Goal: Transaction & Acquisition: Subscribe to service/newsletter

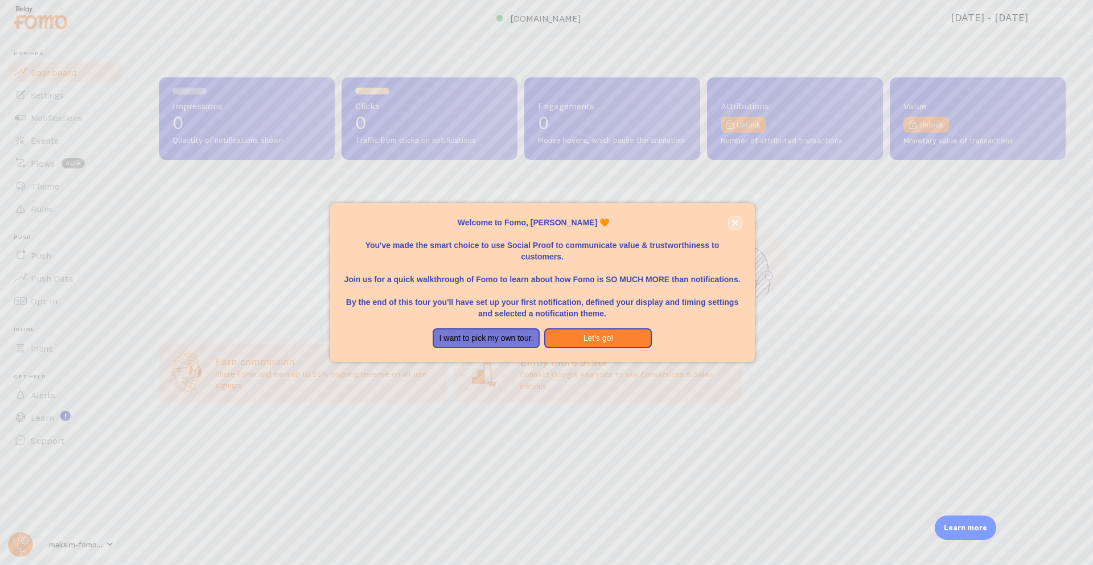
click at [732, 221] on icon "close," at bounding box center [735, 223] width 6 height 6
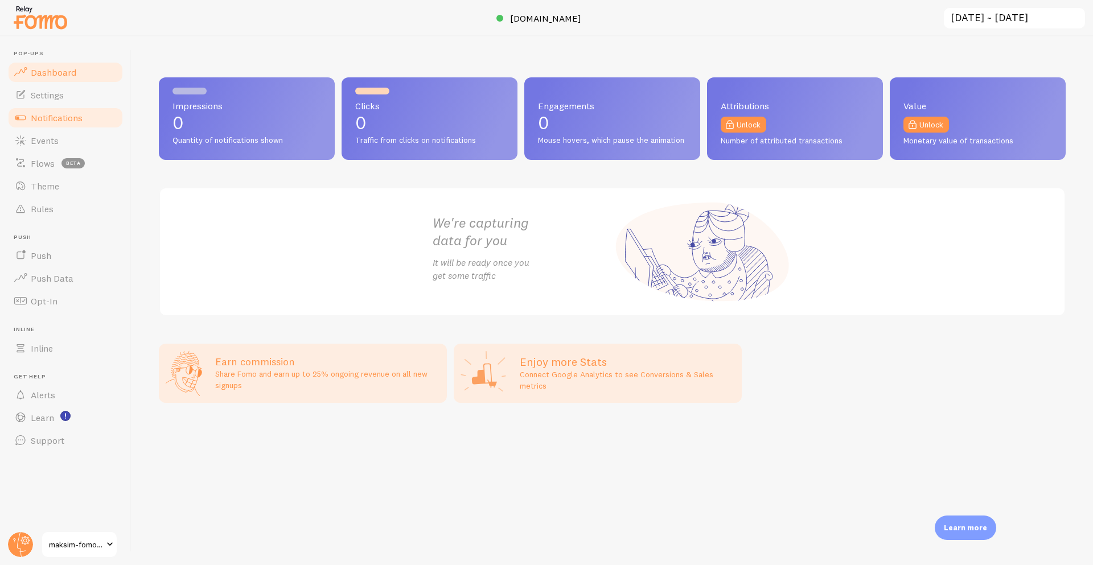
click at [51, 126] on link "Notifications" at bounding box center [65, 117] width 117 height 23
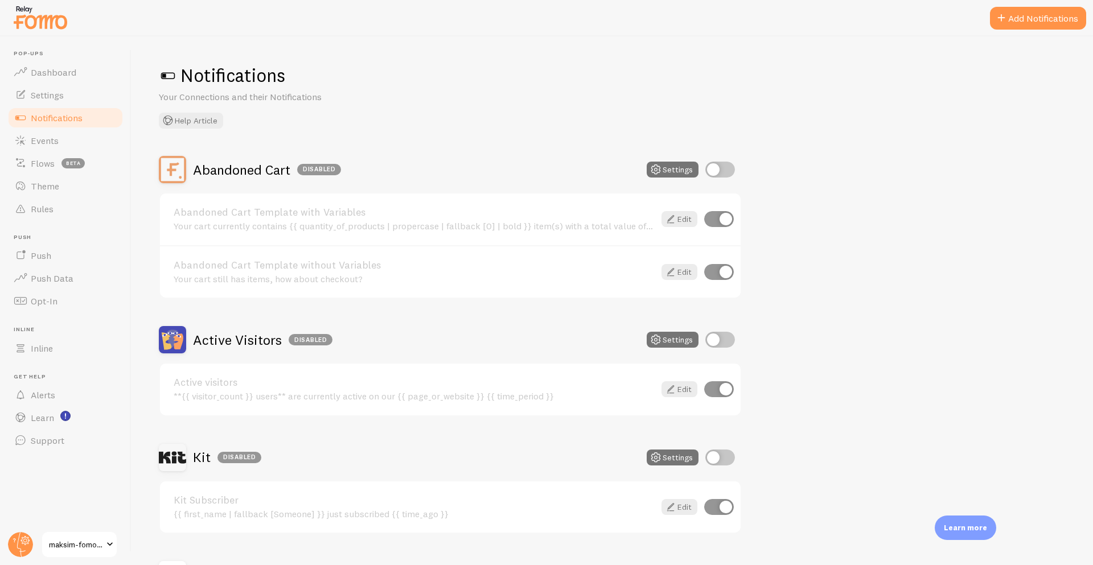
click at [67, 553] on link "maksim-fomo-dev-store" at bounding box center [79, 544] width 77 height 27
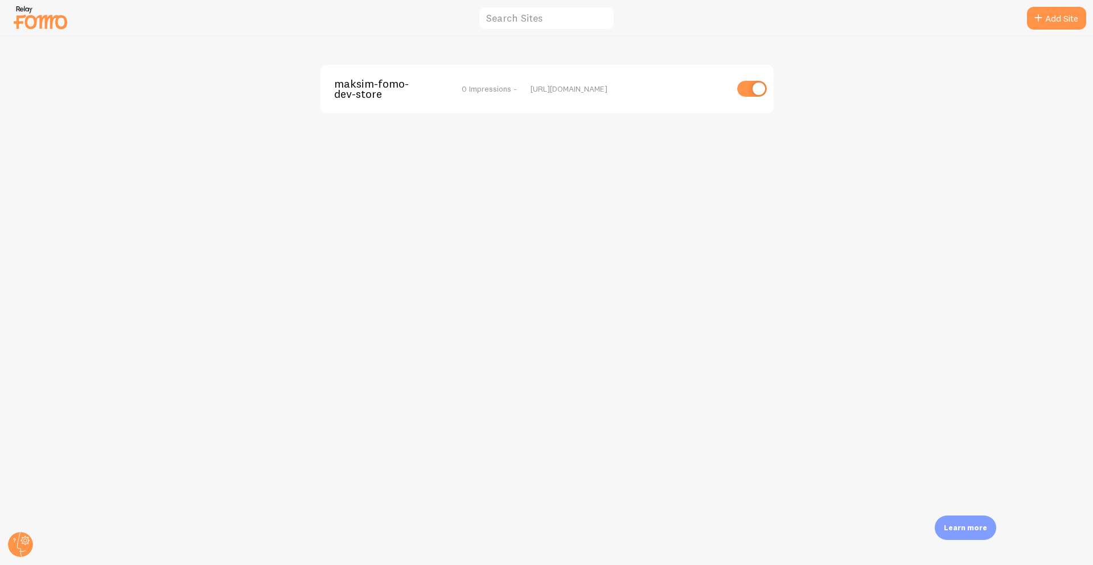
click at [42, 24] on img at bounding box center [40, 17] width 57 height 29
click at [26, 18] on img at bounding box center [40, 17] width 57 height 29
click at [21, 545] on circle at bounding box center [20, 544] width 25 height 25
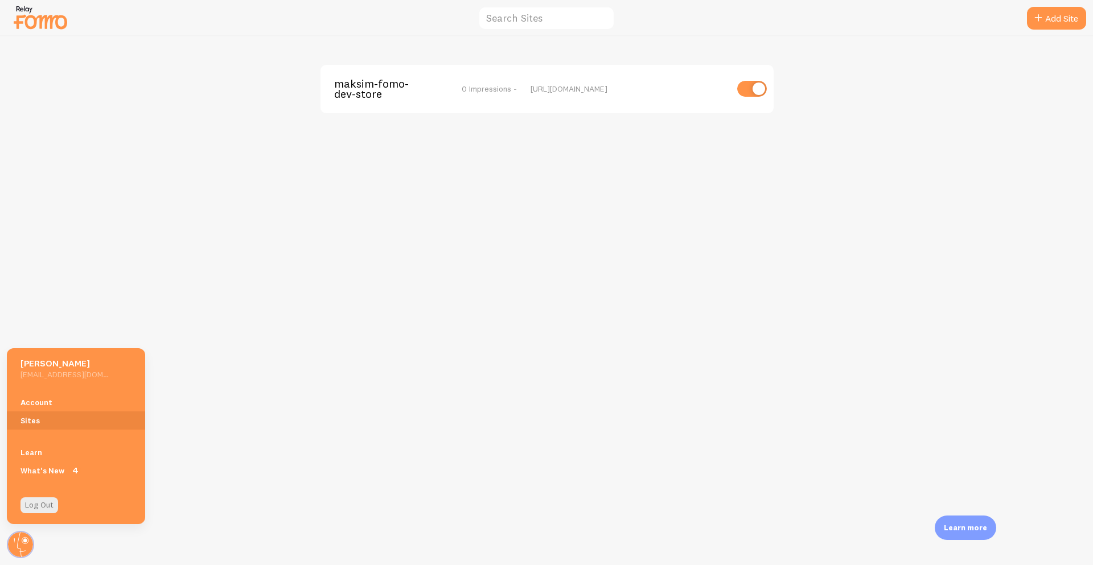
click at [36, 17] on img at bounding box center [40, 17] width 57 height 29
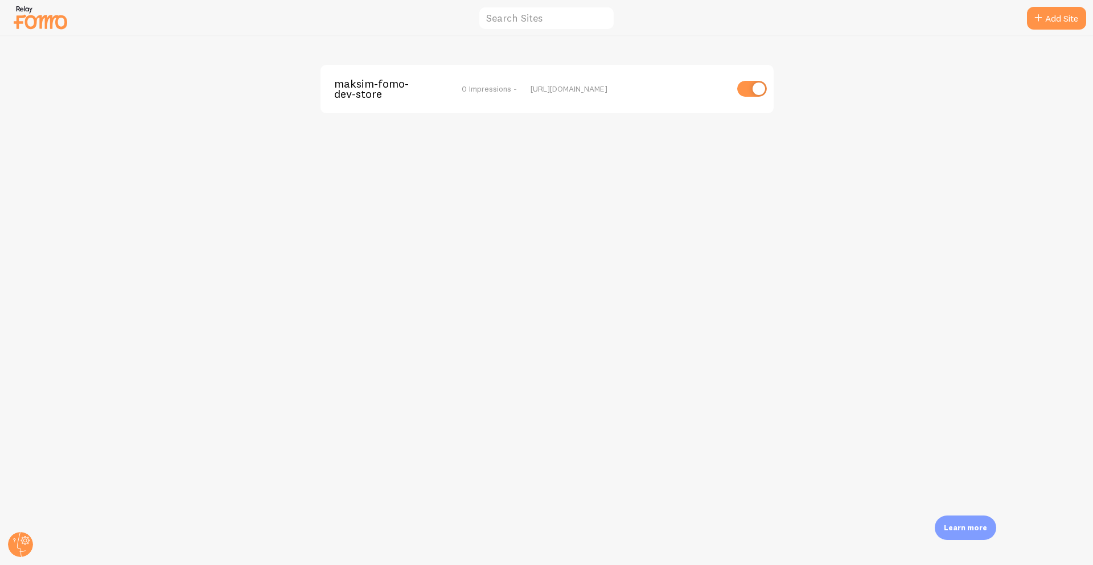
click at [25, 19] on img at bounding box center [40, 17] width 57 height 29
click at [404, 86] on span "maksim-fomo-dev-store" at bounding box center [380, 89] width 92 height 21
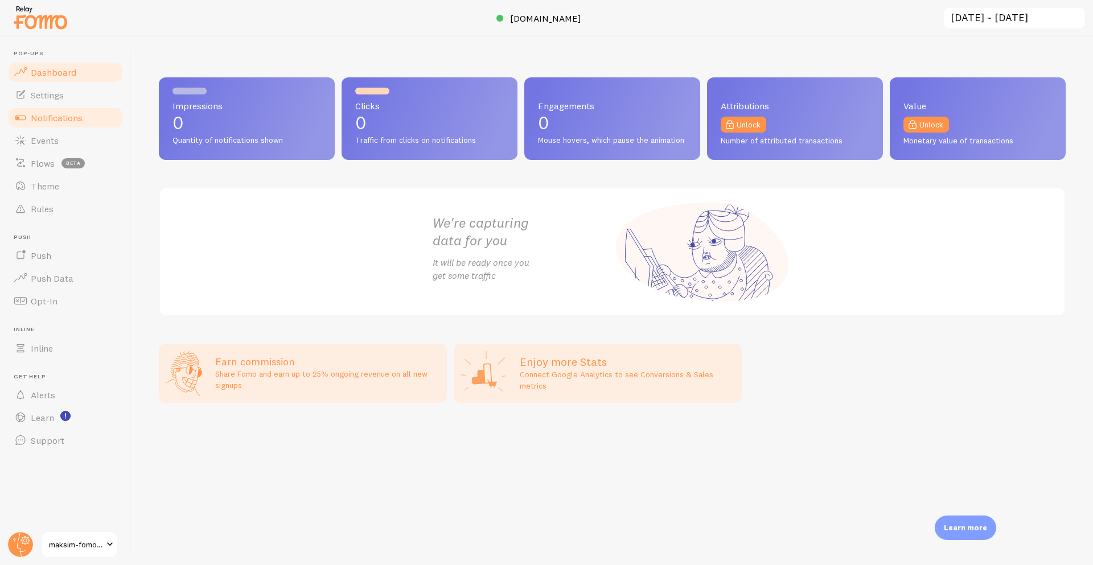
click at [75, 117] on span "Notifications" at bounding box center [57, 117] width 52 height 11
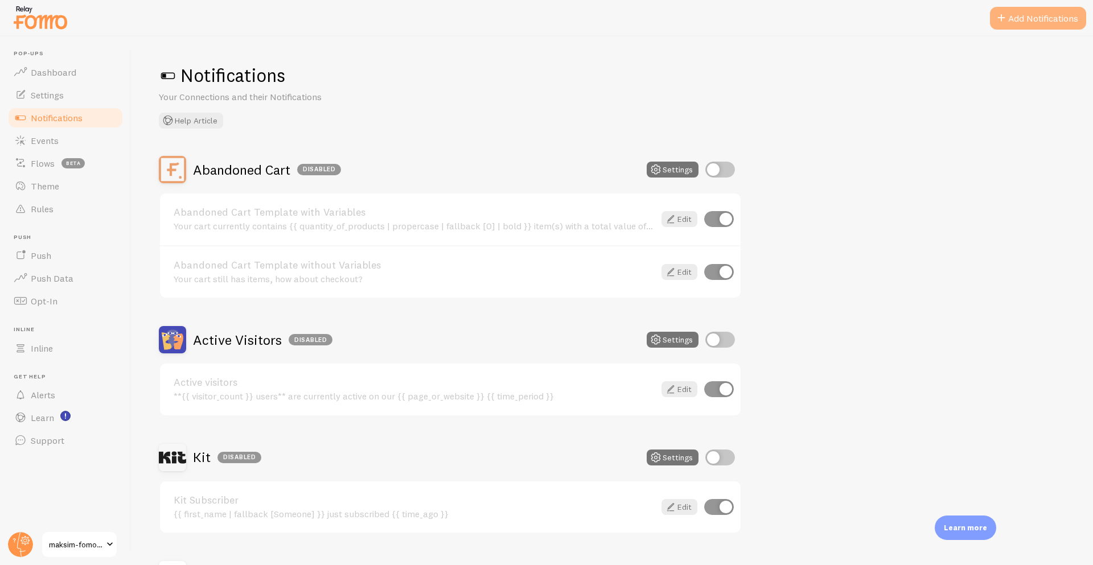
click at [1030, 22] on button "Add Notifications" at bounding box center [1038, 18] width 96 height 23
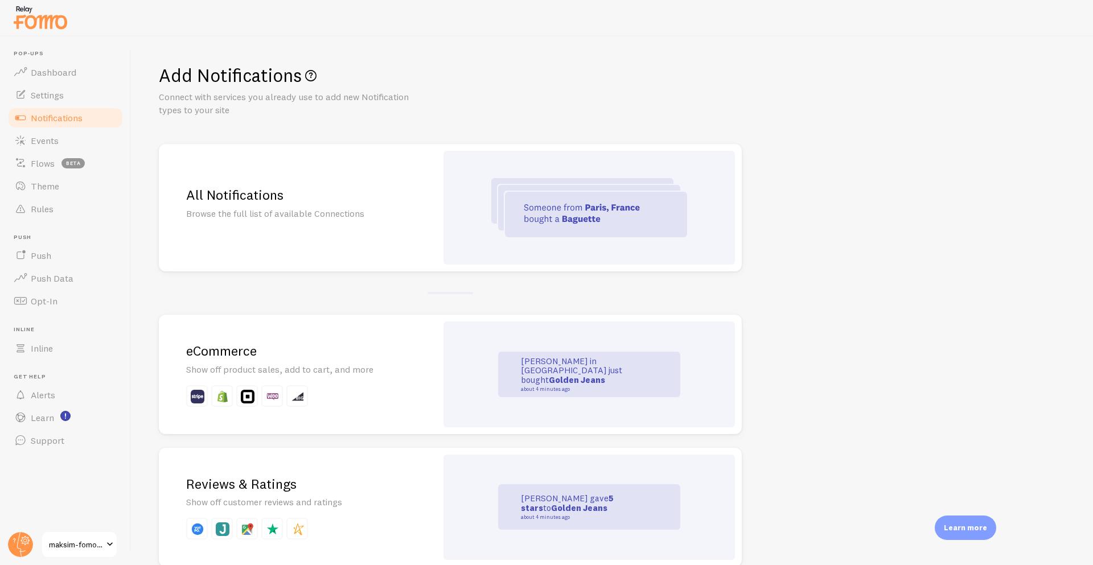
click at [339, 405] on p at bounding box center [297, 396] width 223 height 22
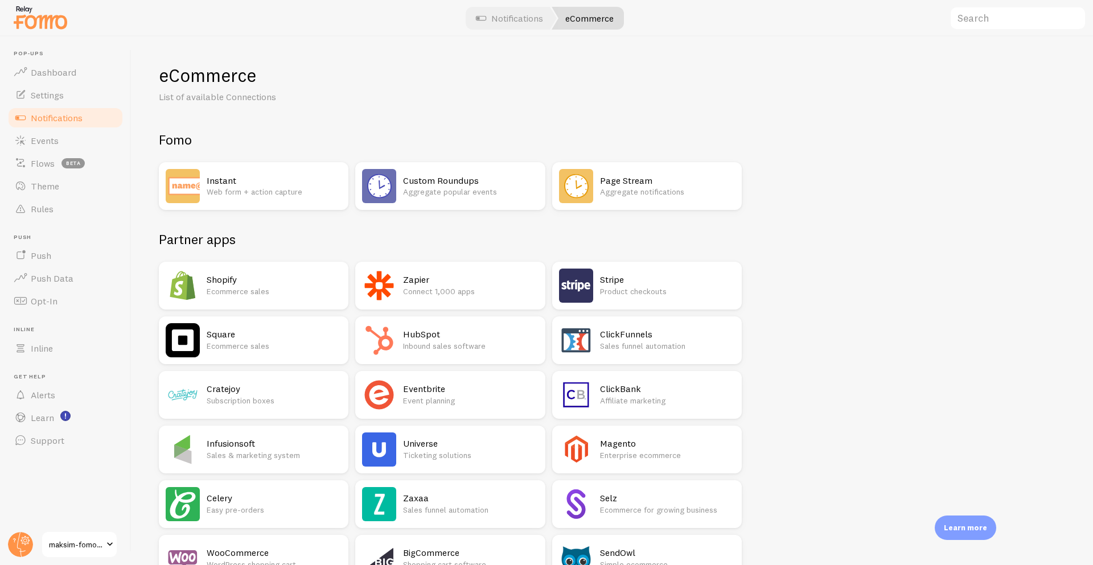
click at [263, 290] on p "Ecommerce sales" at bounding box center [274, 291] width 135 height 11
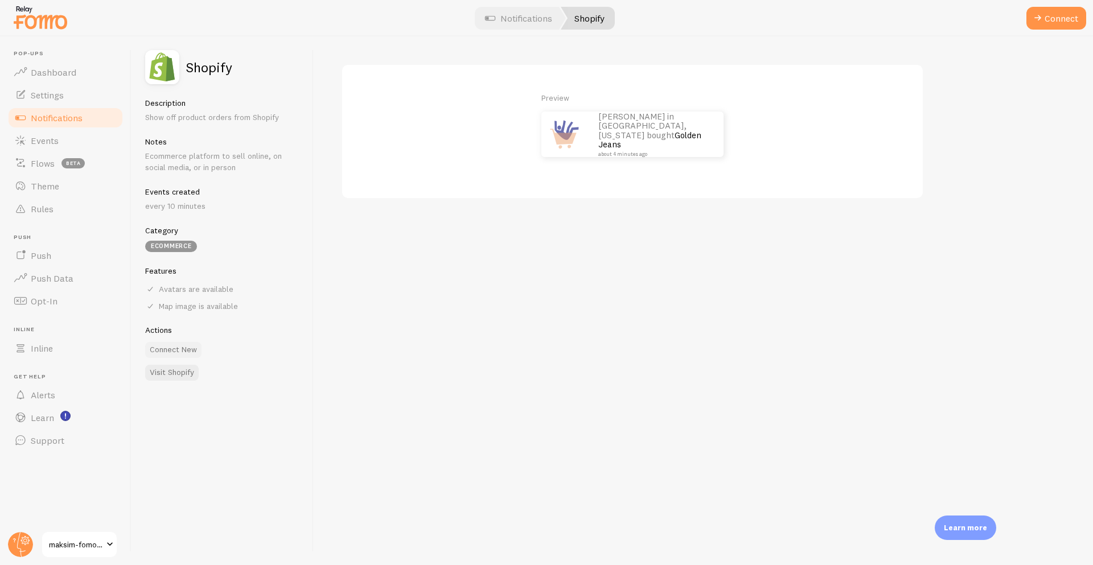
click at [171, 348] on button "Connect New" at bounding box center [173, 350] width 56 height 16
click at [548, 85] on label "myshopify domain" at bounding box center [512, 84] width 342 height 40
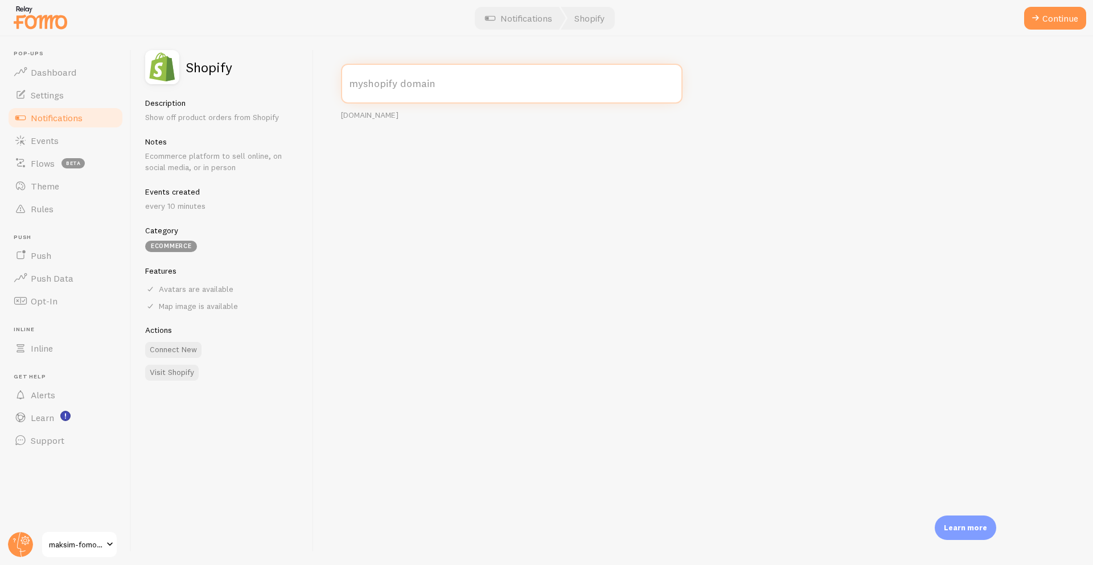
click at [548, 85] on input "myshopify domain" at bounding box center [512, 84] width 342 height 40
click at [490, 71] on label "myshopify domain" at bounding box center [512, 84] width 342 height 40
click at [490, 71] on input "myshopify domain" at bounding box center [512, 84] width 342 height 40
click at [504, 90] on label "myshopify domain" at bounding box center [512, 84] width 342 height 40
click at [504, 90] on input "myshopify domain" at bounding box center [512, 84] width 342 height 40
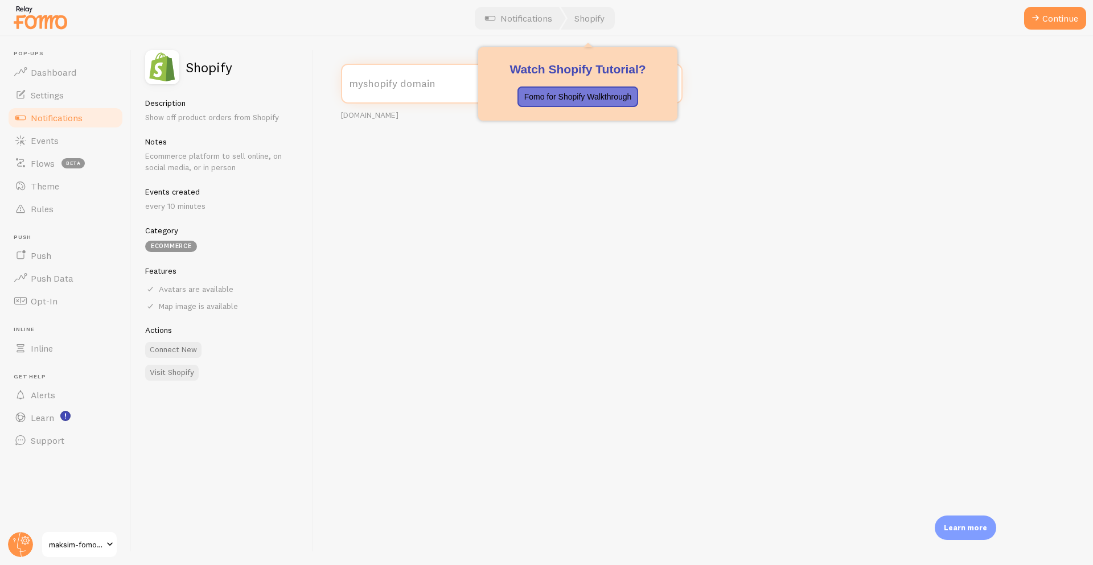
paste input "[DOMAIN_NAME]"
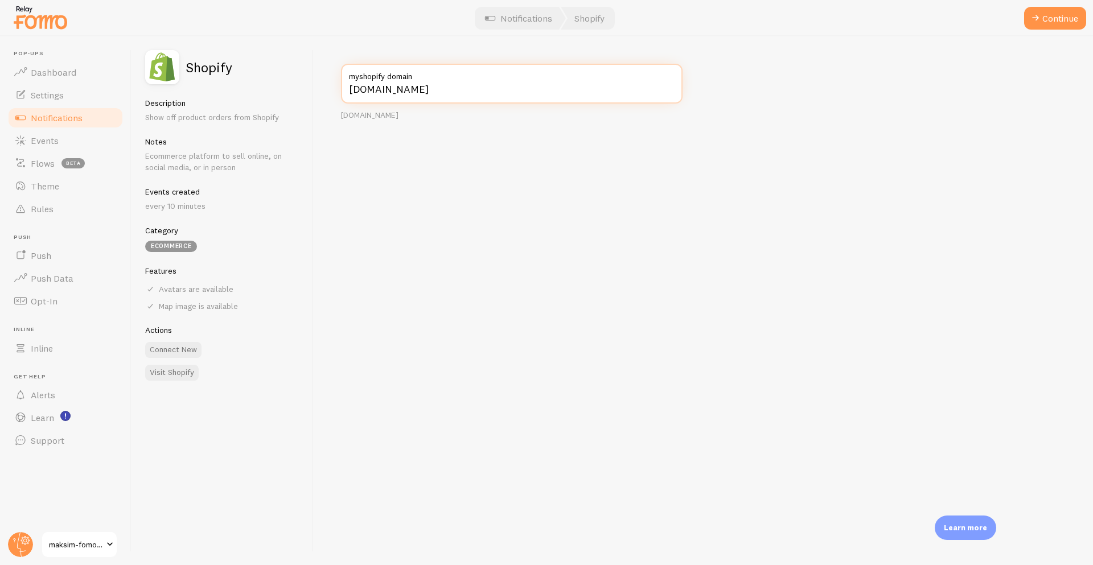
type input "[DOMAIN_NAME]"
click at [666, 217] on div "[DOMAIN_NAME] myshopify domain [DOMAIN_NAME]" at bounding box center [703, 300] width 779 height 529
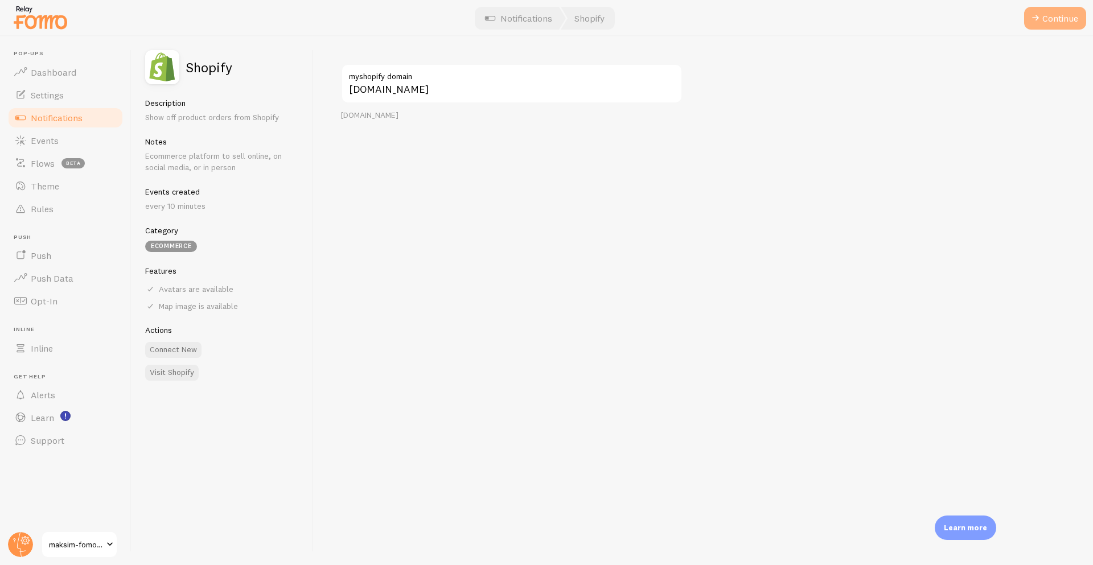
click at [1037, 23] on span at bounding box center [1036, 18] width 14 height 14
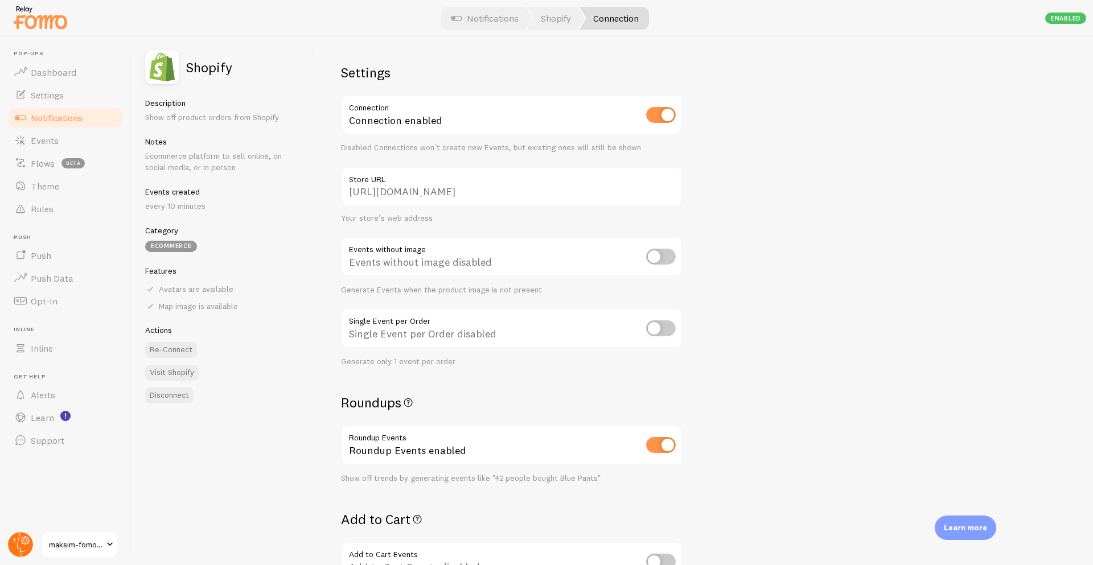
click at [18, 547] on circle at bounding box center [20, 544] width 25 height 25
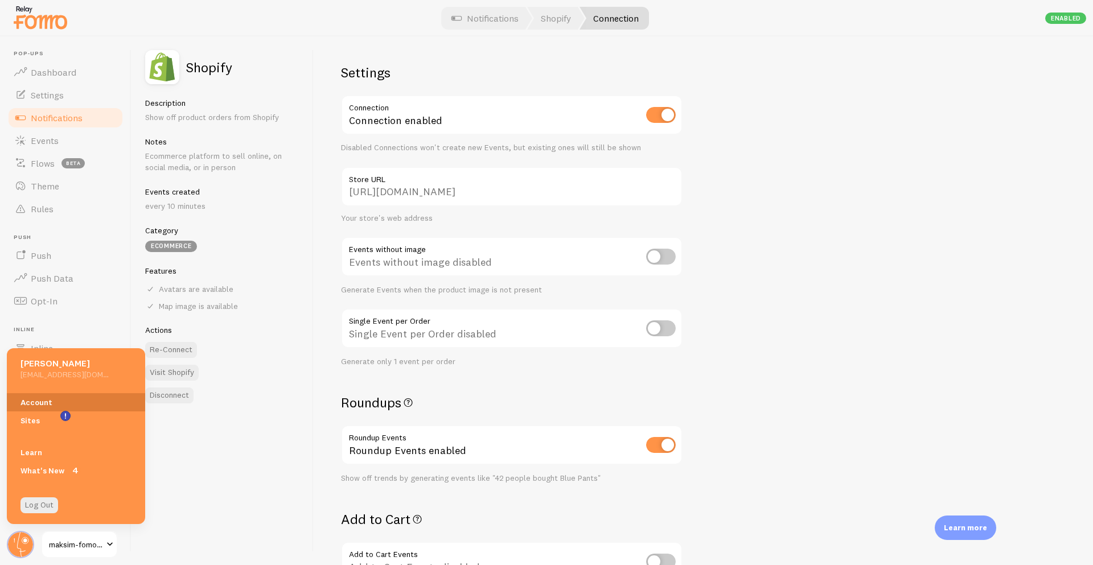
click at [45, 403] on link "Account" at bounding box center [76, 402] width 138 height 18
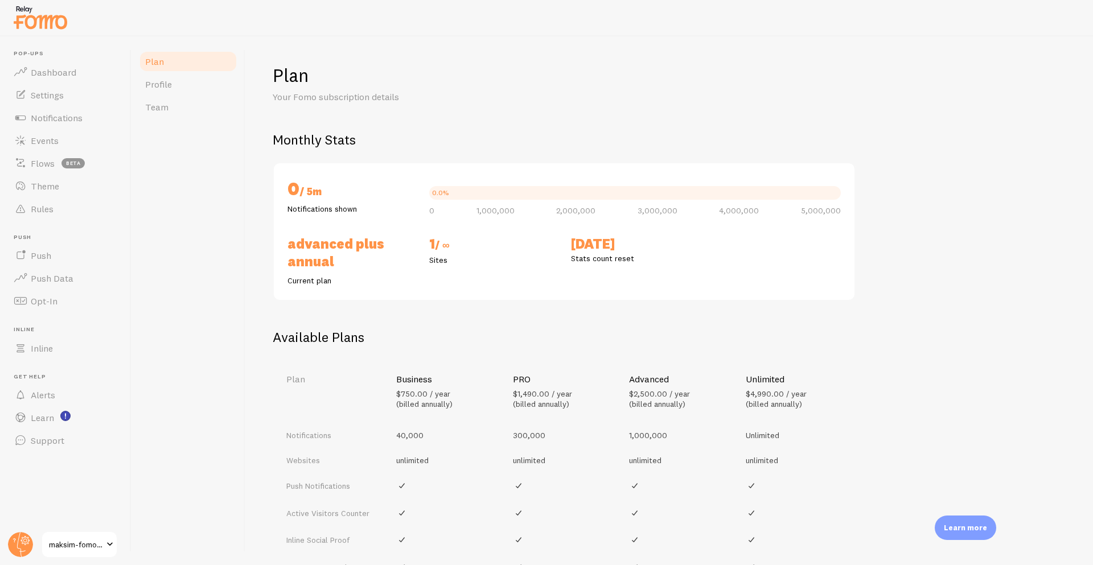
scroll to position [228, 0]
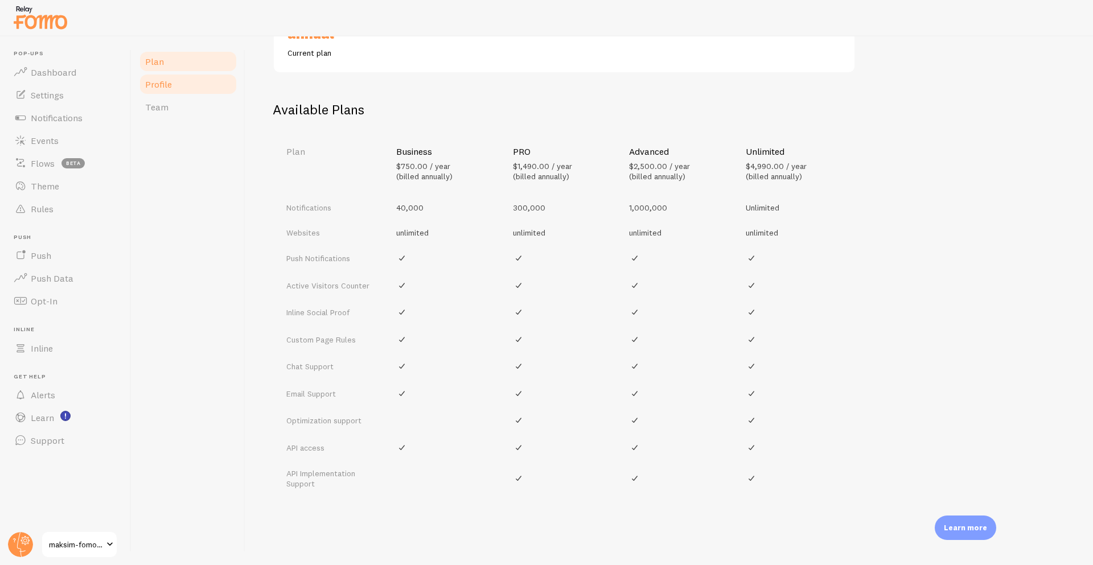
click at [165, 83] on span "Profile" at bounding box center [158, 84] width 27 height 11
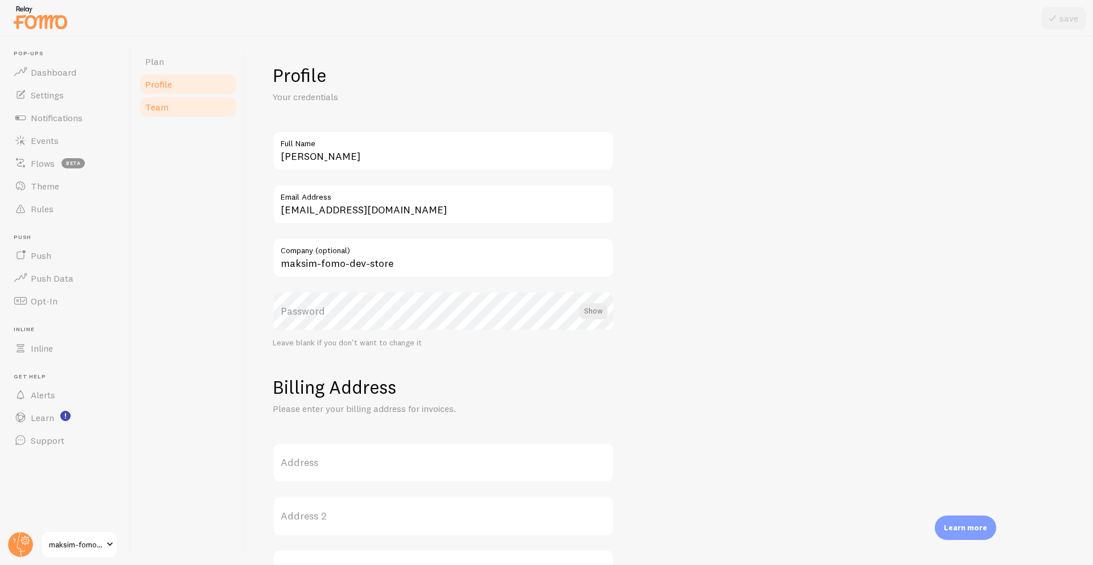
click at [161, 100] on link "Team" at bounding box center [188, 107] width 100 height 23
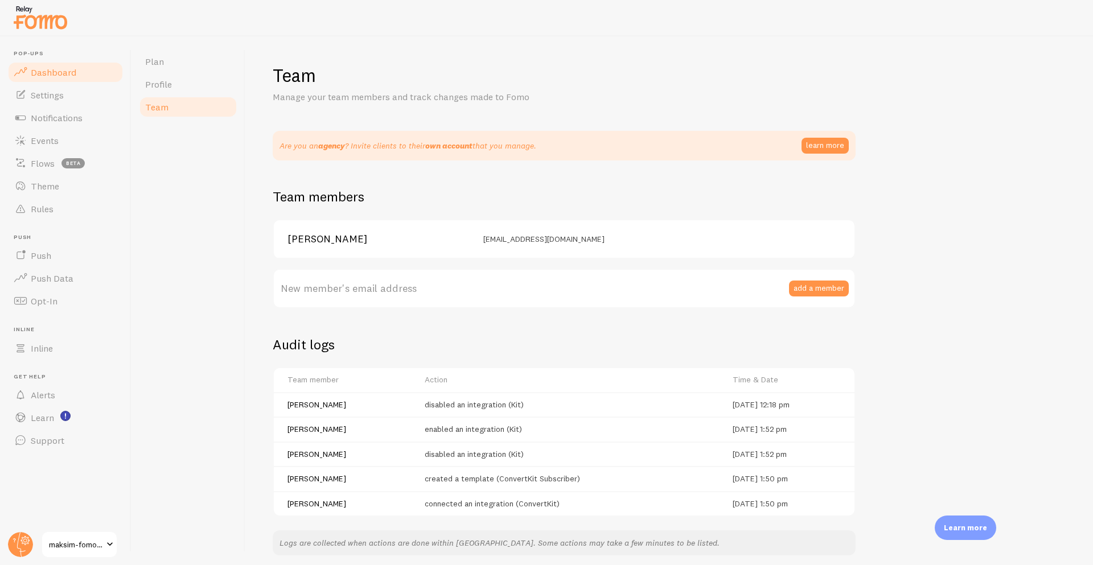
click at [31, 76] on span "Dashboard" at bounding box center [54, 72] width 46 height 11
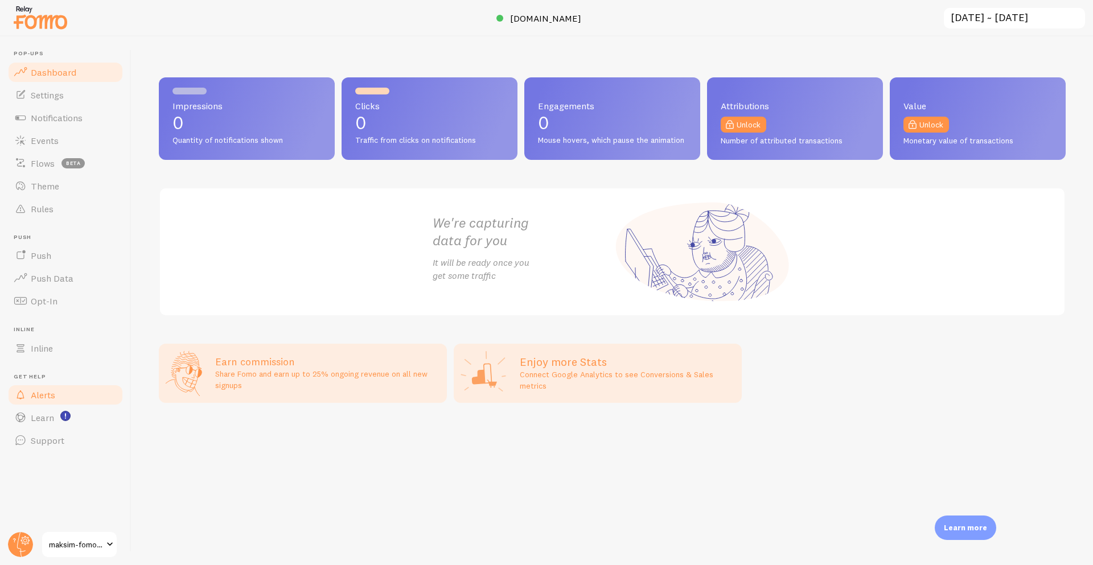
click at [71, 393] on link "Alerts" at bounding box center [65, 395] width 117 height 23
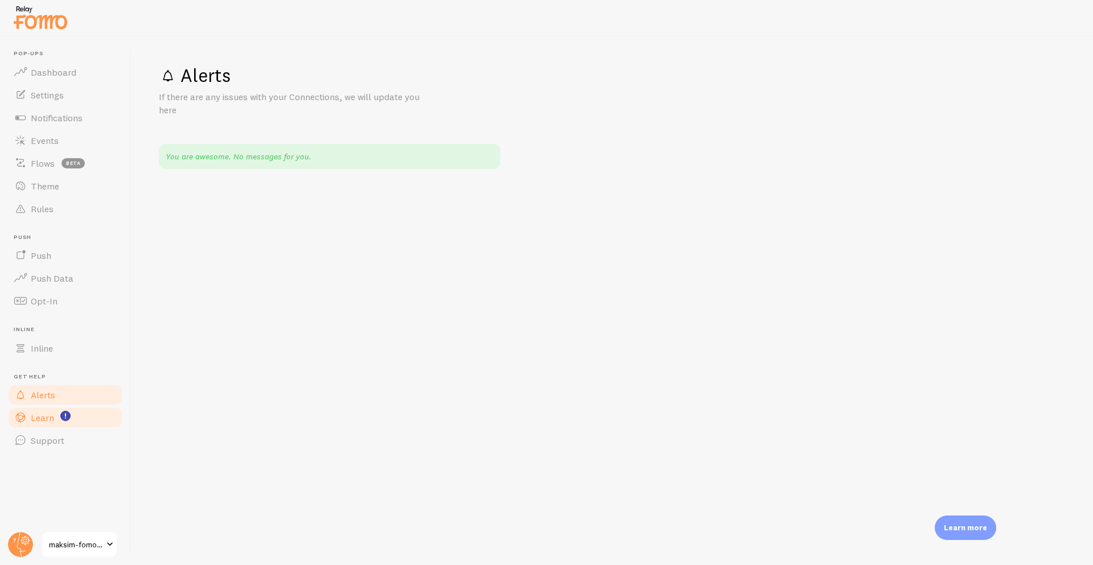
click at [44, 414] on span "Learn" at bounding box center [42, 417] width 23 height 11
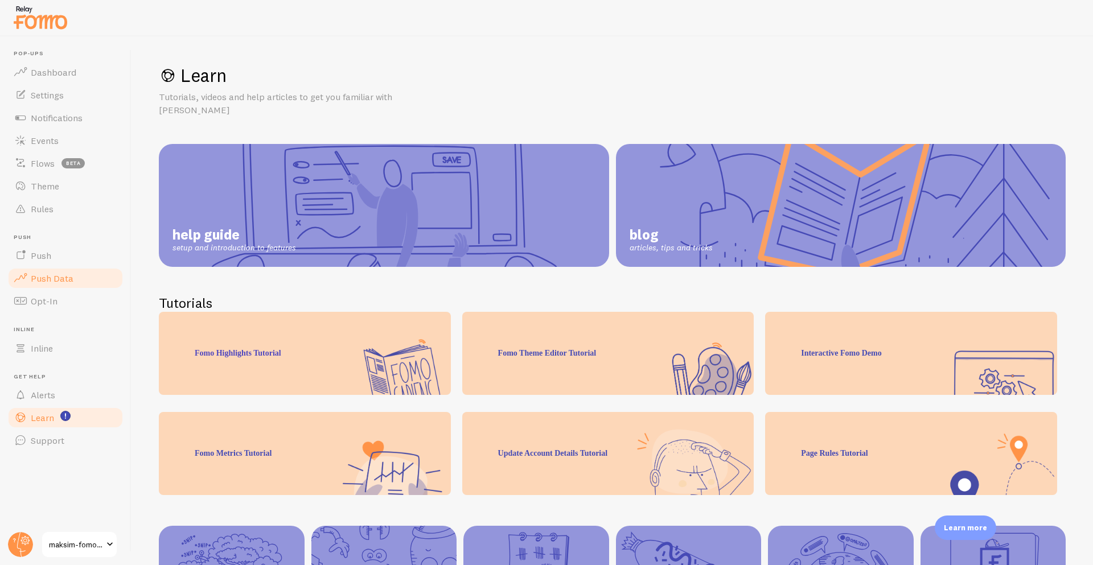
click at [60, 277] on span "Push Data" at bounding box center [52, 278] width 43 height 11
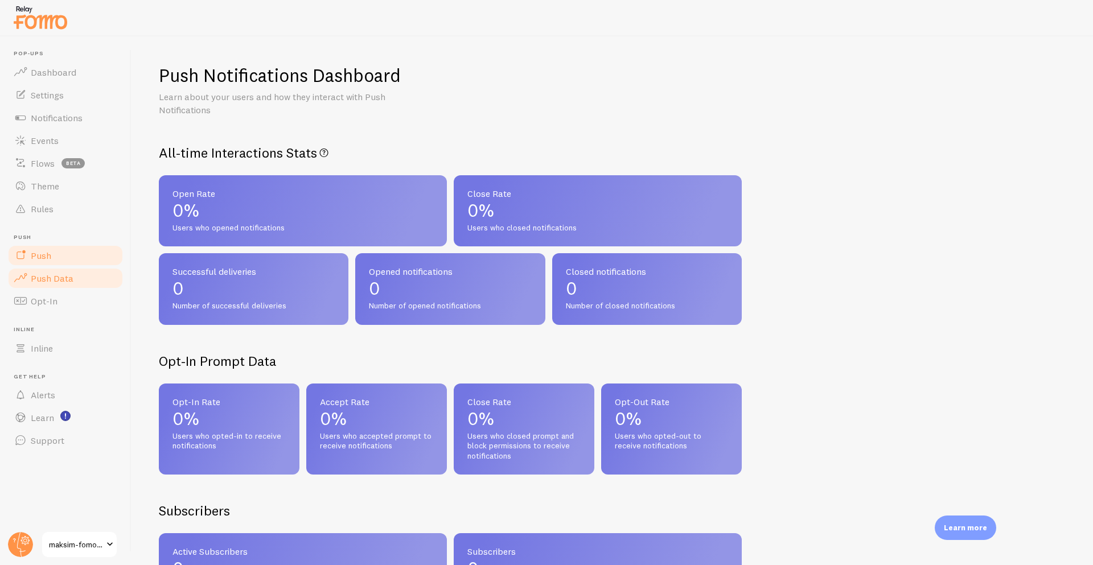
click at [36, 262] on link "Push" at bounding box center [65, 255] width 117 height 23
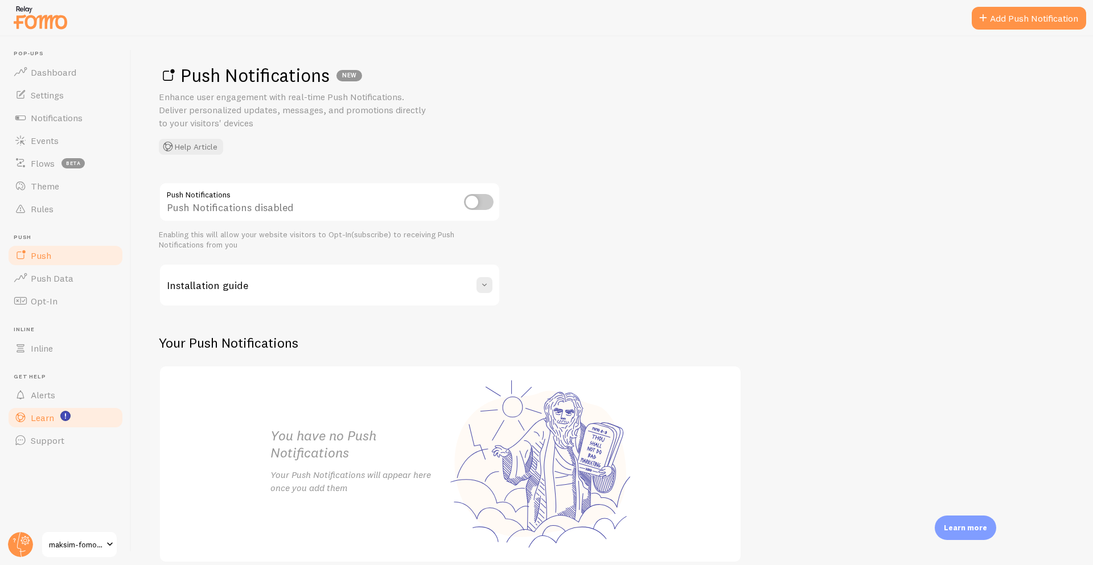
click at [50, 423] on span "Learn" at bounding box center [42, 417] width 23 height 11
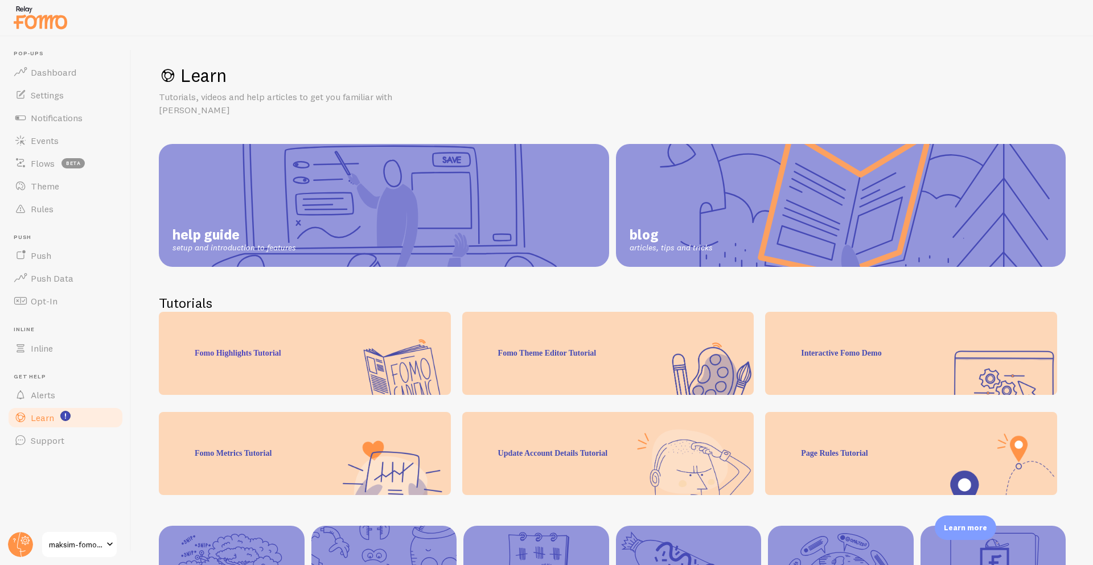
click at [79, 546] on span "maksim-fomo-dev-store" at bounding box center [76, 545] width 54 height 14
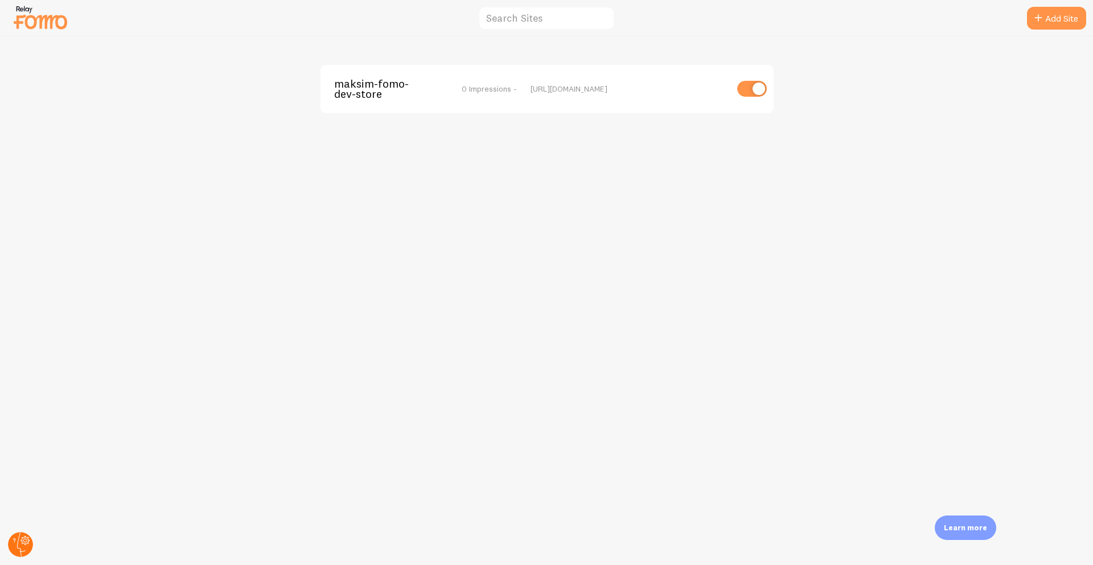
click at [21, 548] on circle at bounding box center [20, 544] width 25 height 25
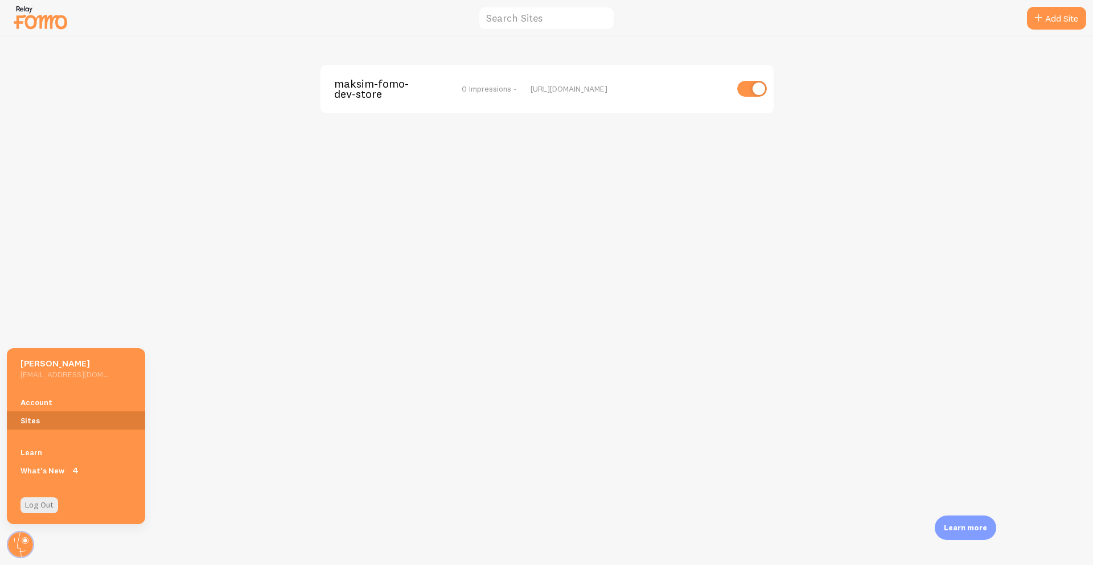
click at [40, 413] on link "Sites" at bounding box center [76, 421] width 138 height 18
click at [43, 405] on link "Account" at bounding box center [76, 402] width 138 height 18
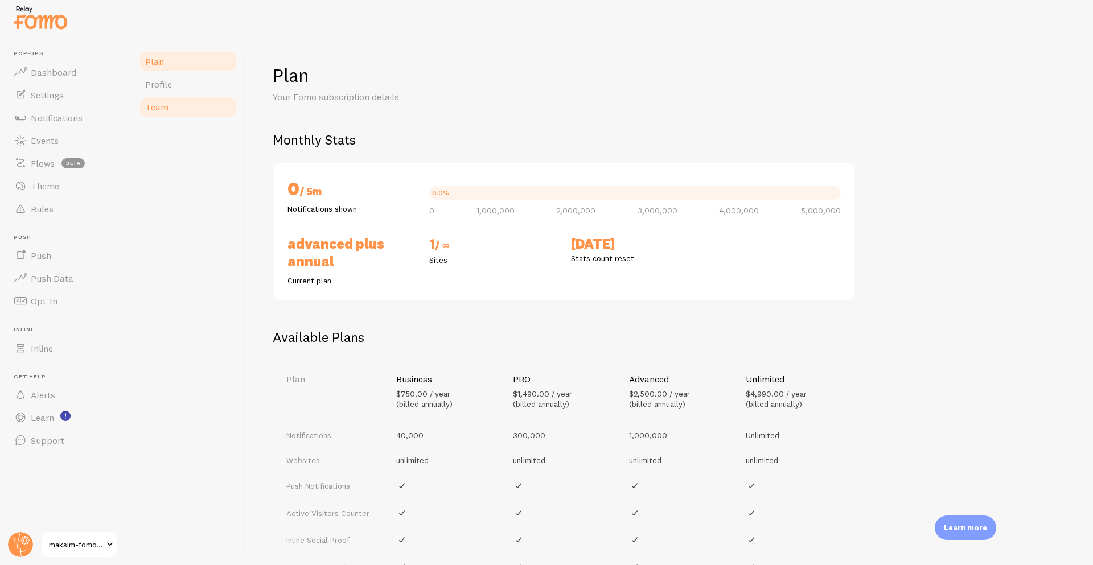
click at [169, 105] on link "Team" at bounding box center [188, 107] width 100 height 23
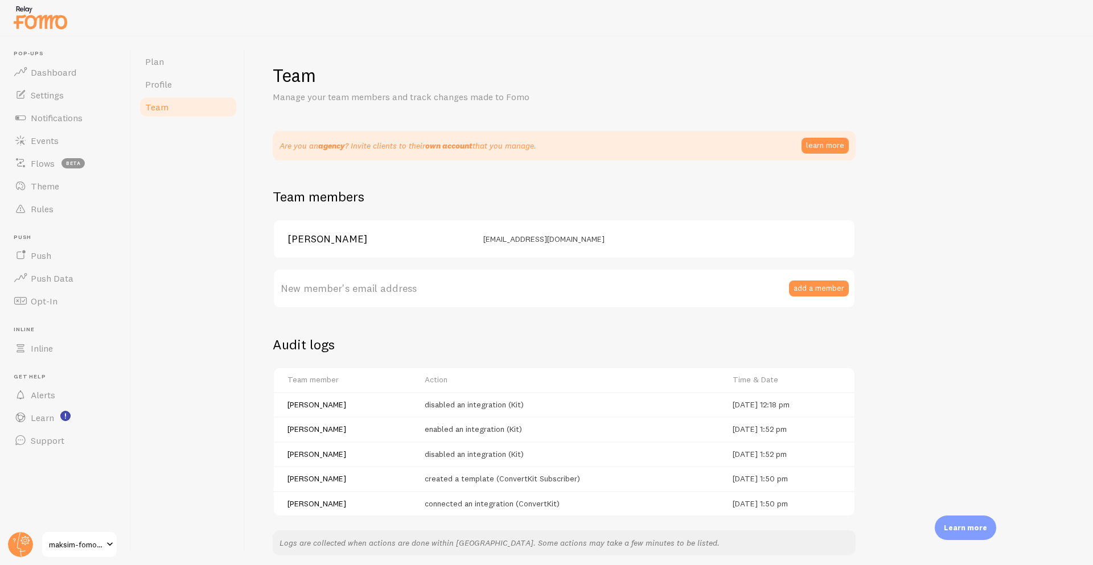
click at [313, 230] on div "[PERSON_NAME] [PERSON_NAME][EMAIL_ADDRESS][DOMAIN_NAME]" at bounding box center [564, 239] width 581 height 38
click at [515, 270] on label "New member's email address" at bounding box center [564, 289] width 583 height 40
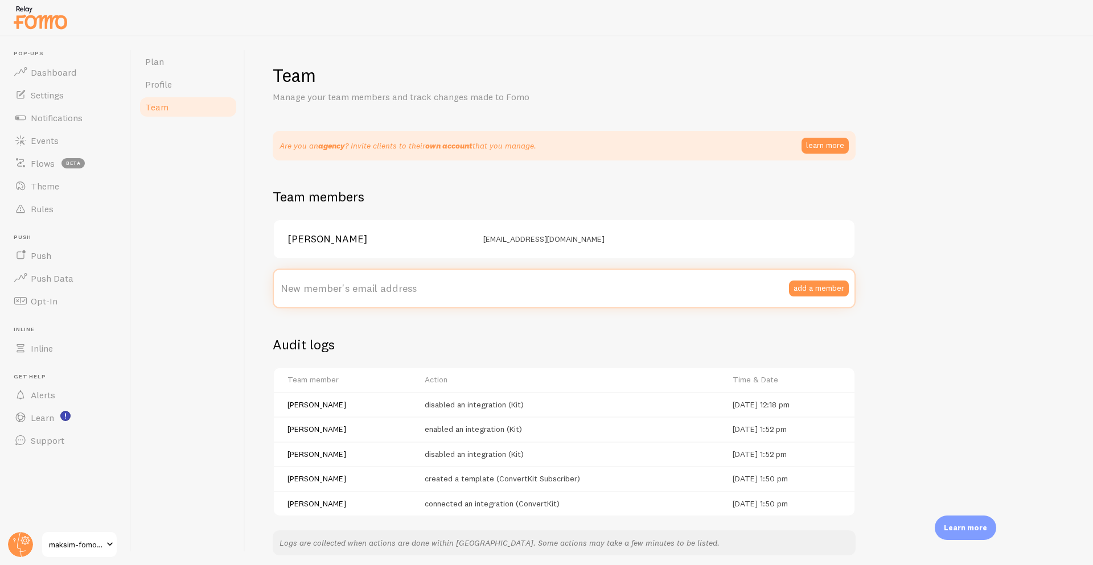
click at [515, 270] on input "New member's email address" at bounding box center [564, 289] width 583 height 40
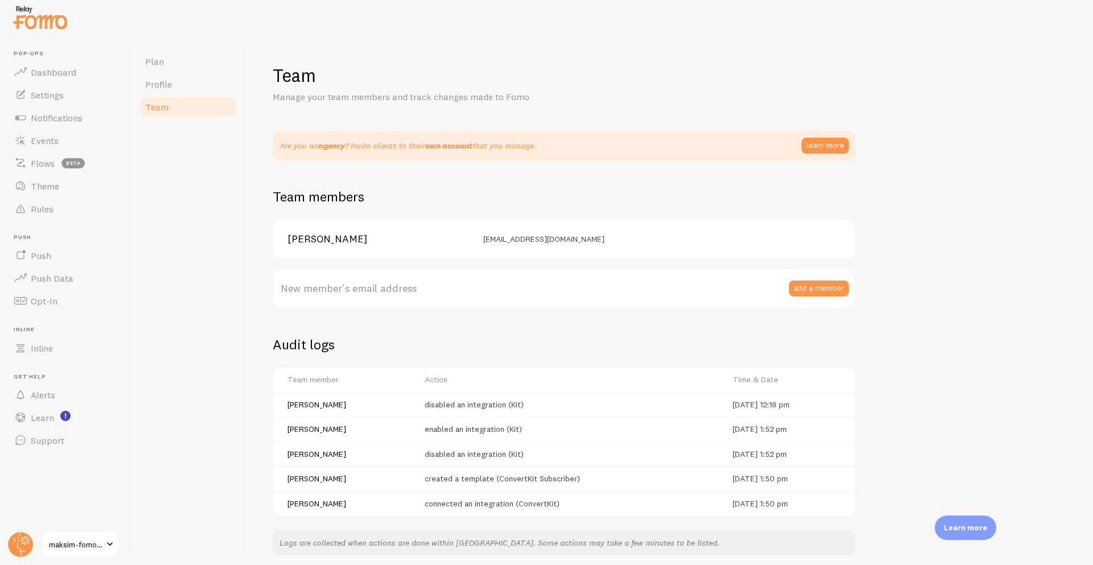
click at [396, 260] on div "[PERSON_NAME] [PERSON_NAME][EMAIL_ADDRESS][DOMAIN_NAME] New member's email addr…" at bounding box center [564, 263] width 583 height 89
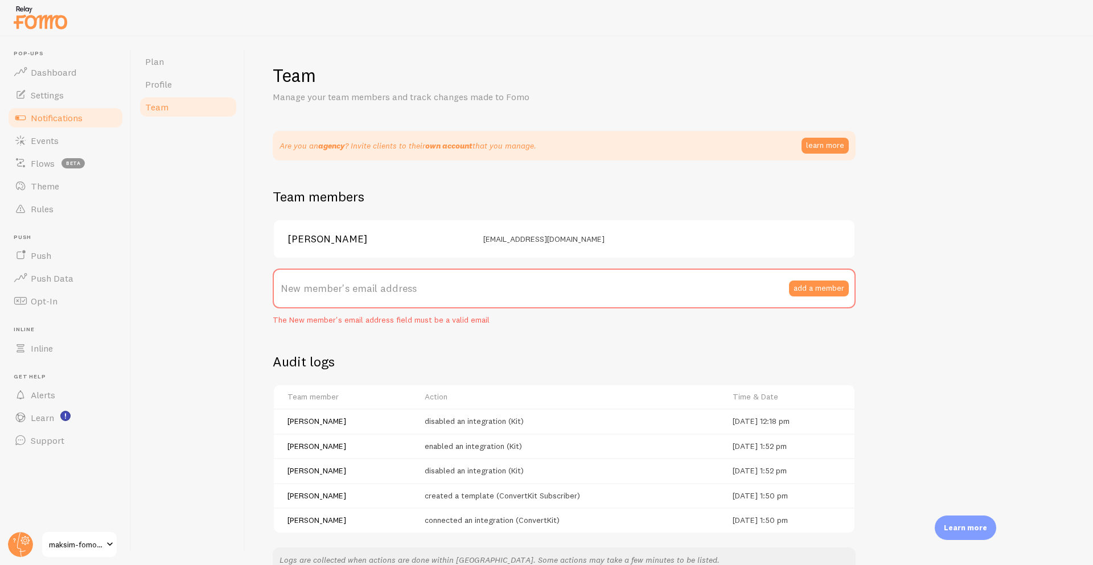
click at [26, 114] on span at bounding box center [21, 118] width 14 height 14
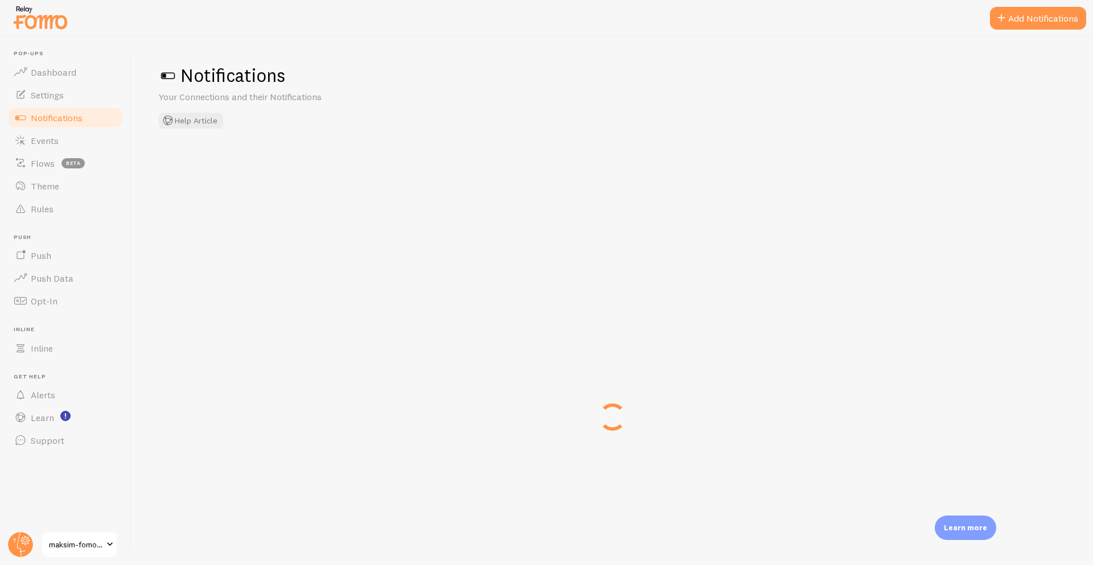
checkbox input "true"
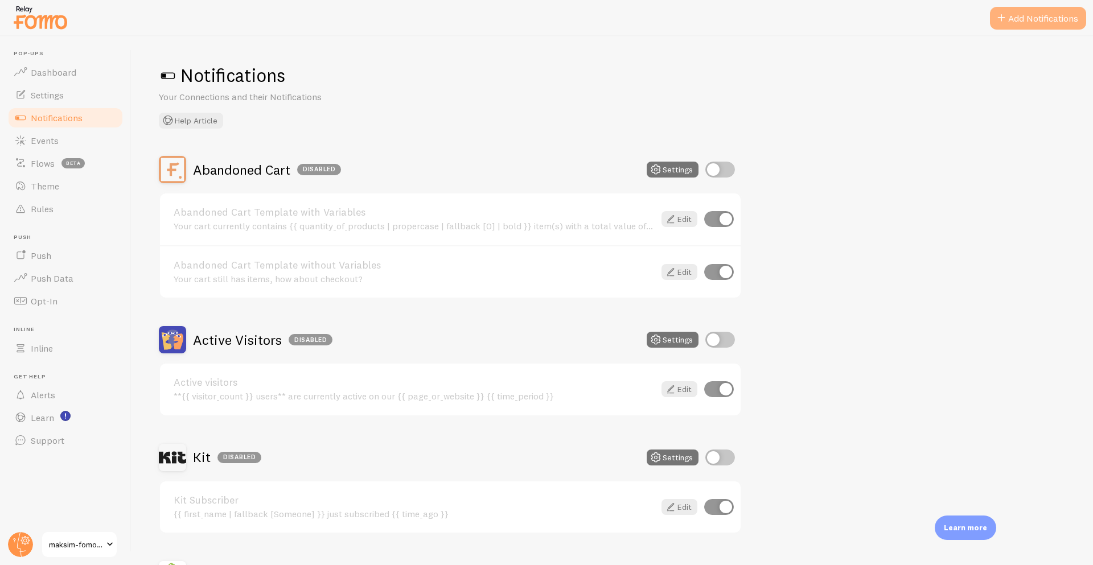
click at [1047, 20] on button "Add Notifications" at bounding box center [1038, 18] width 96 height 23
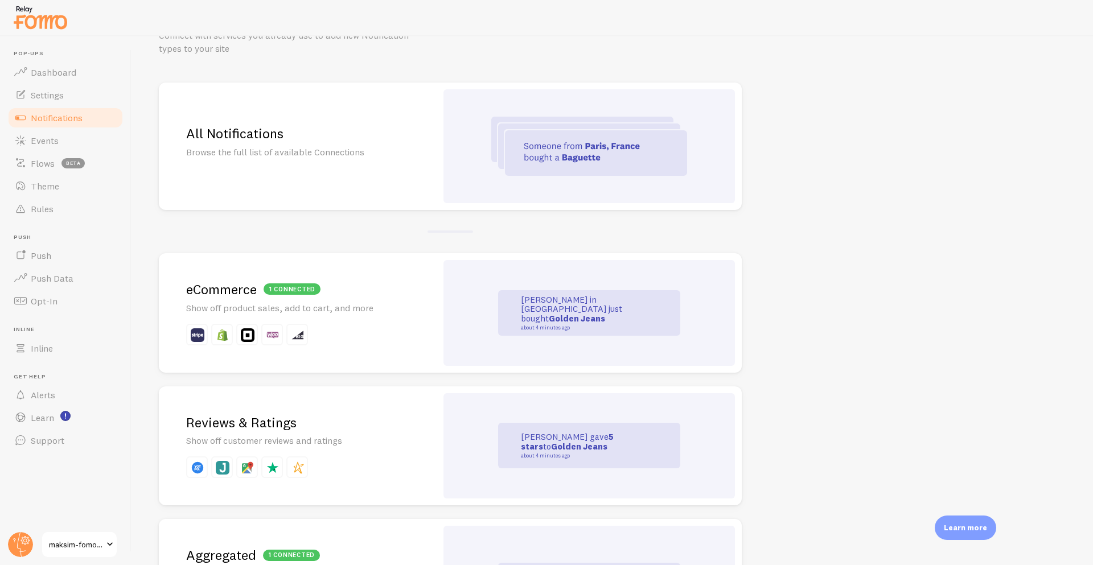
scroll to position [51, 0]
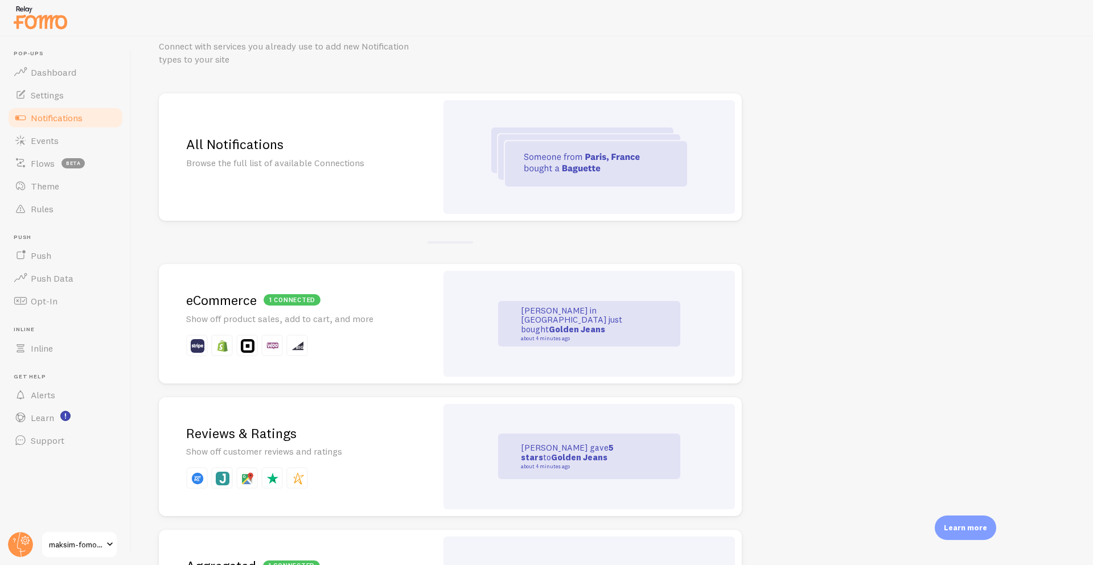
click at [360, 325] on p "Show off product sales, add to cart, and more" at bounding box center [297, 319] width 223 height 13
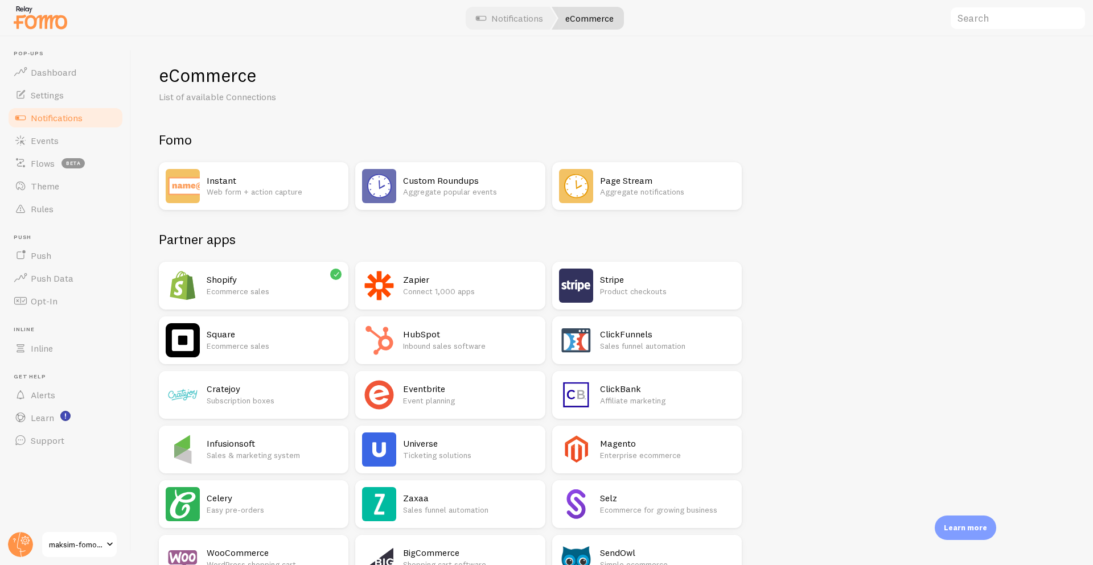
scroll to position [609, 0]
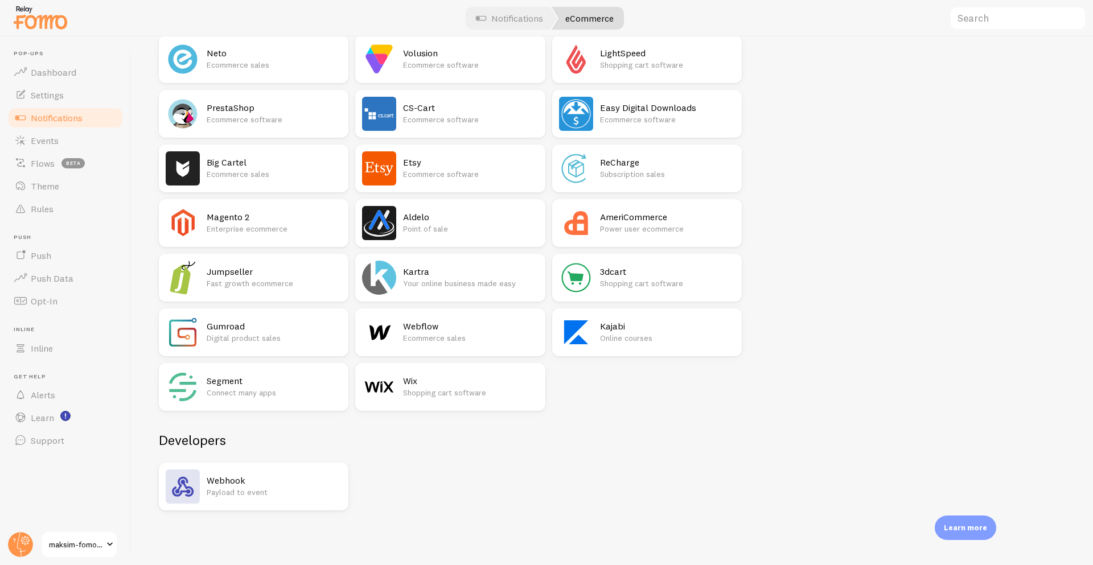
click at [400, 399] on div "Wix Shopping cart software" at bounding box center [450, 387] width 190 height 48
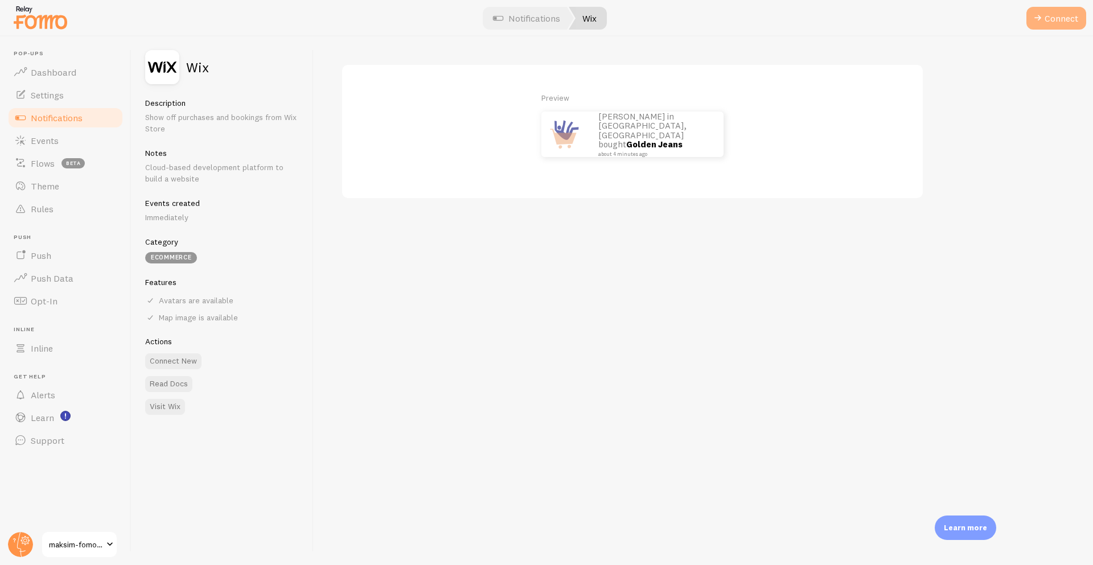
click at [1044, 22] on span at bounding box center [1038, 18] width 14 height 14
click at [1038, 28] on button "Connect" at bounding box center [1056, 18] width 60 height 23
click at [1029, 17] on button "Connect" at bounding box center [1056, 18] width 60 height 23
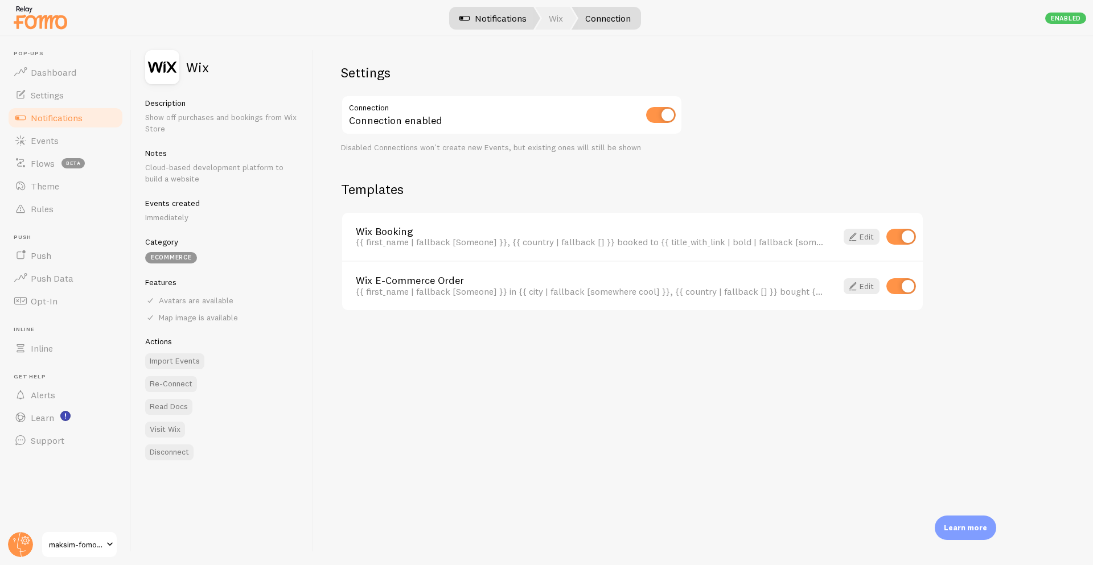
click at [483, 22] on link "Notifications" at bounding box center [493, 18] width 95 height 23
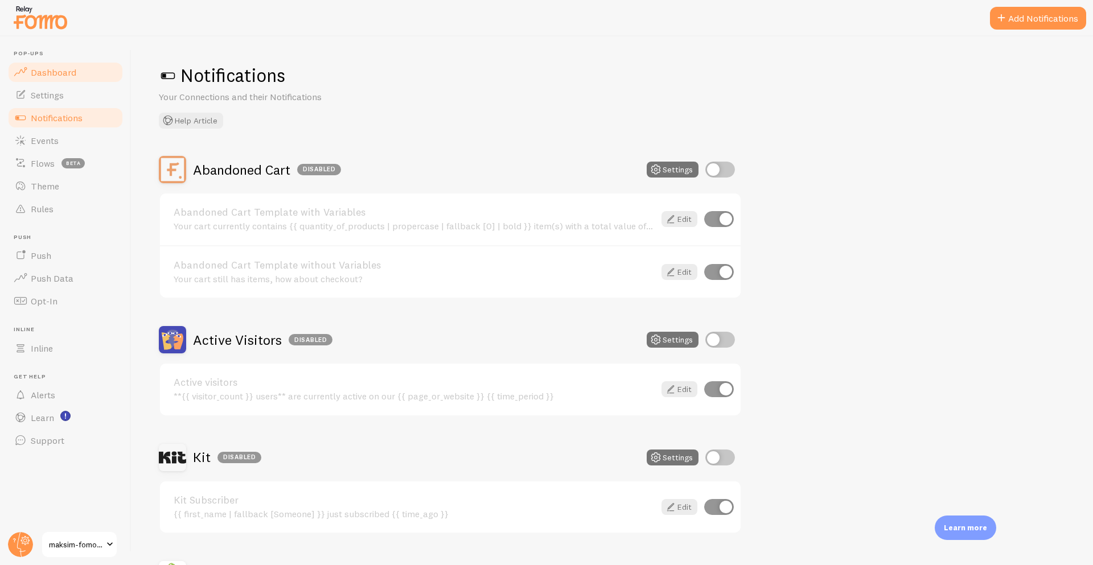
click at [98, 73] on link "Dashboard" at bounding box center [65, 72] width 117 height 23
